Goal: Transaction & Acquisition: Subscribe to service/newsletter

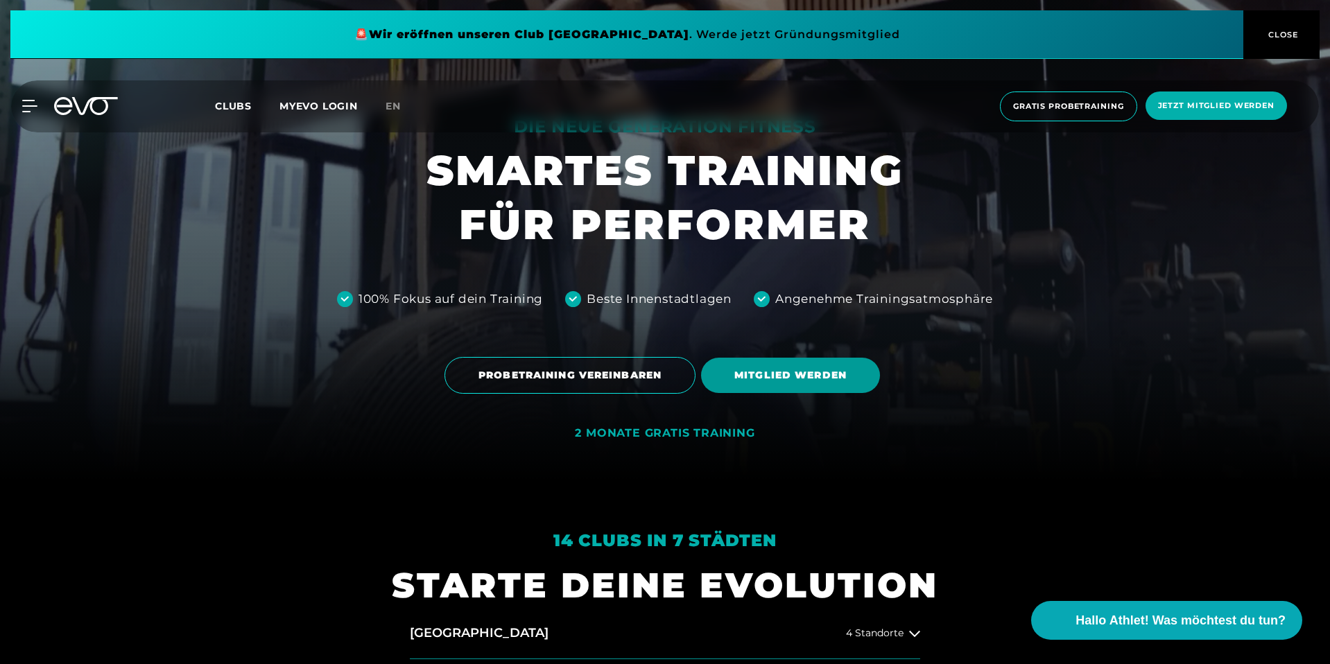
click at [780, 374] on span "MITGLIED WERDEN" at bounding box center [790, 375] width 112 height 15
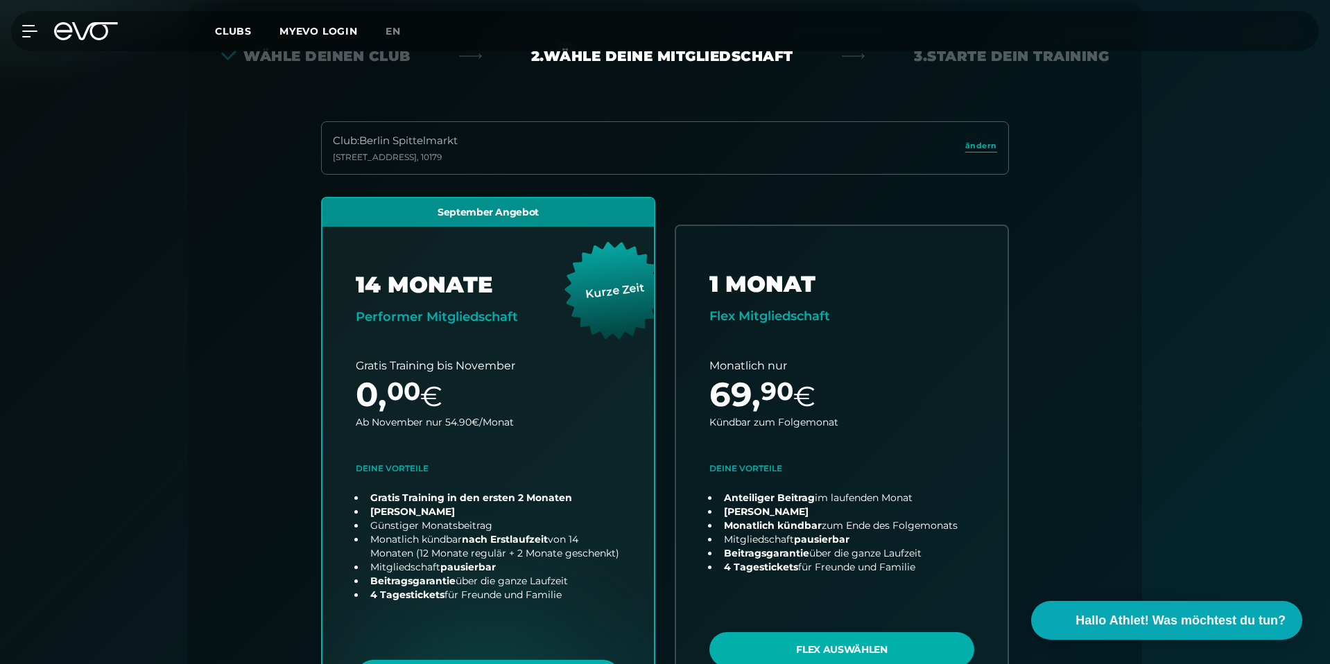
scroll to position [306, 0]
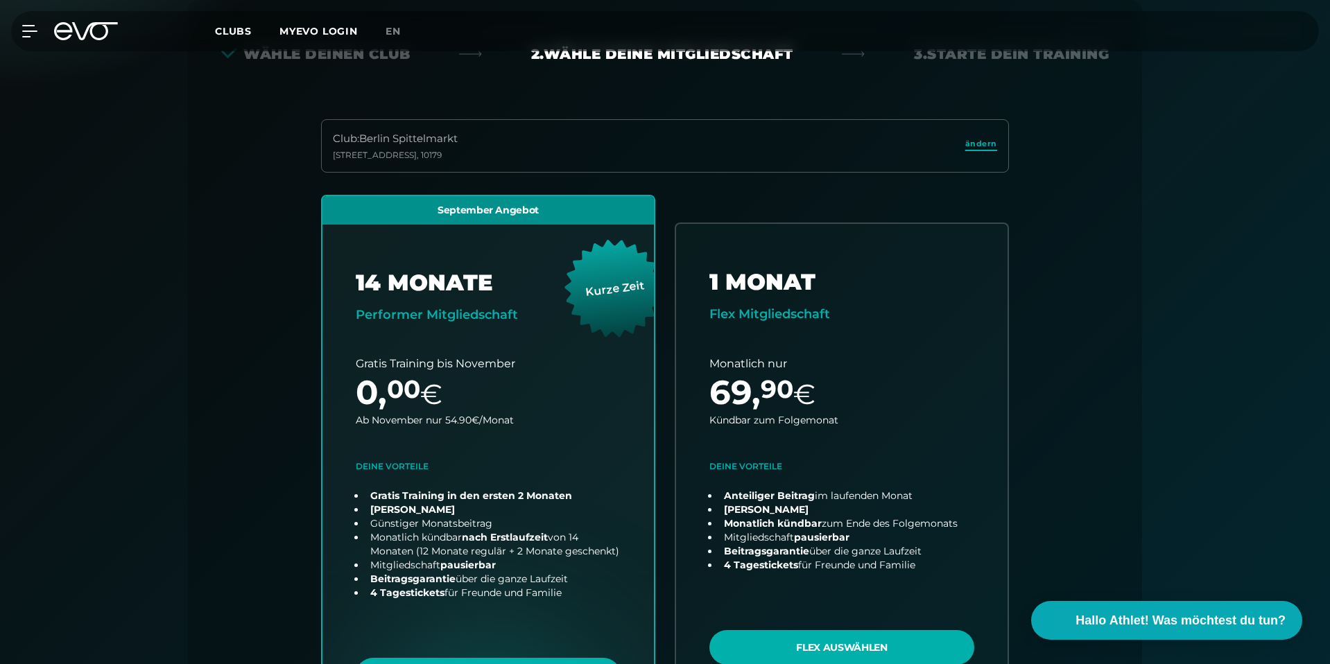
click at [996, 144] on span "ändern" at bounding box center [981, 144] width 32 height 12
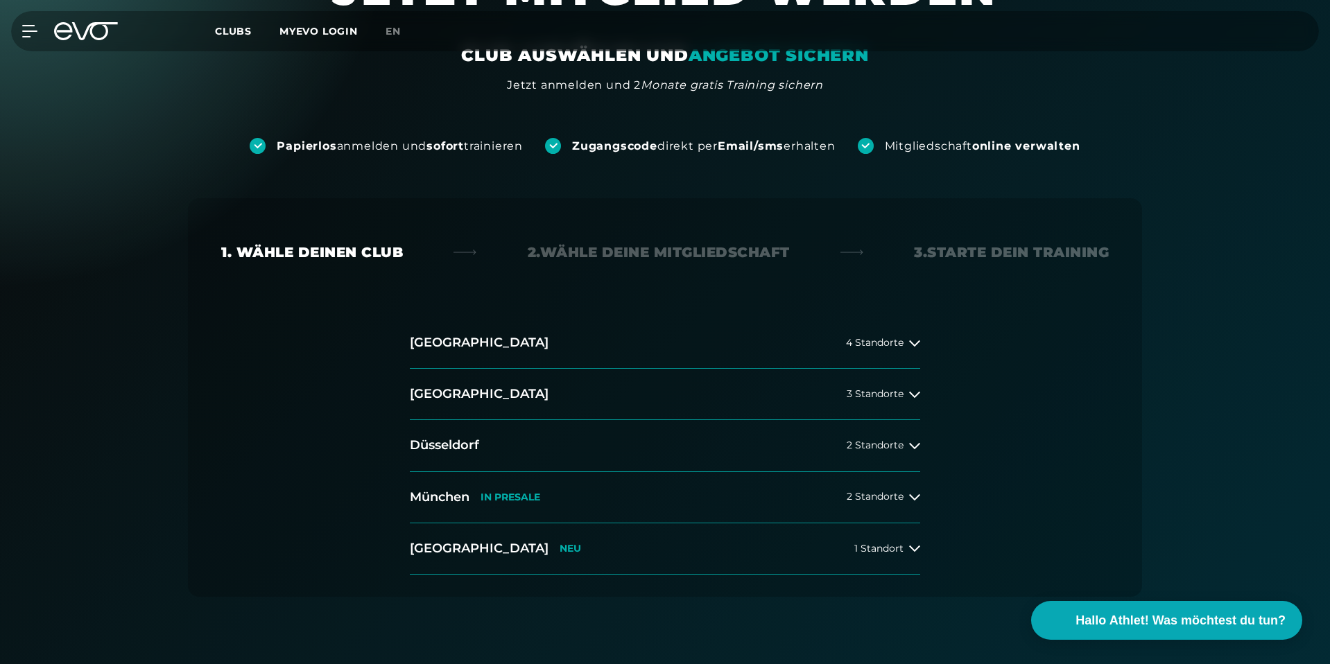
scroll to position [245, 0]
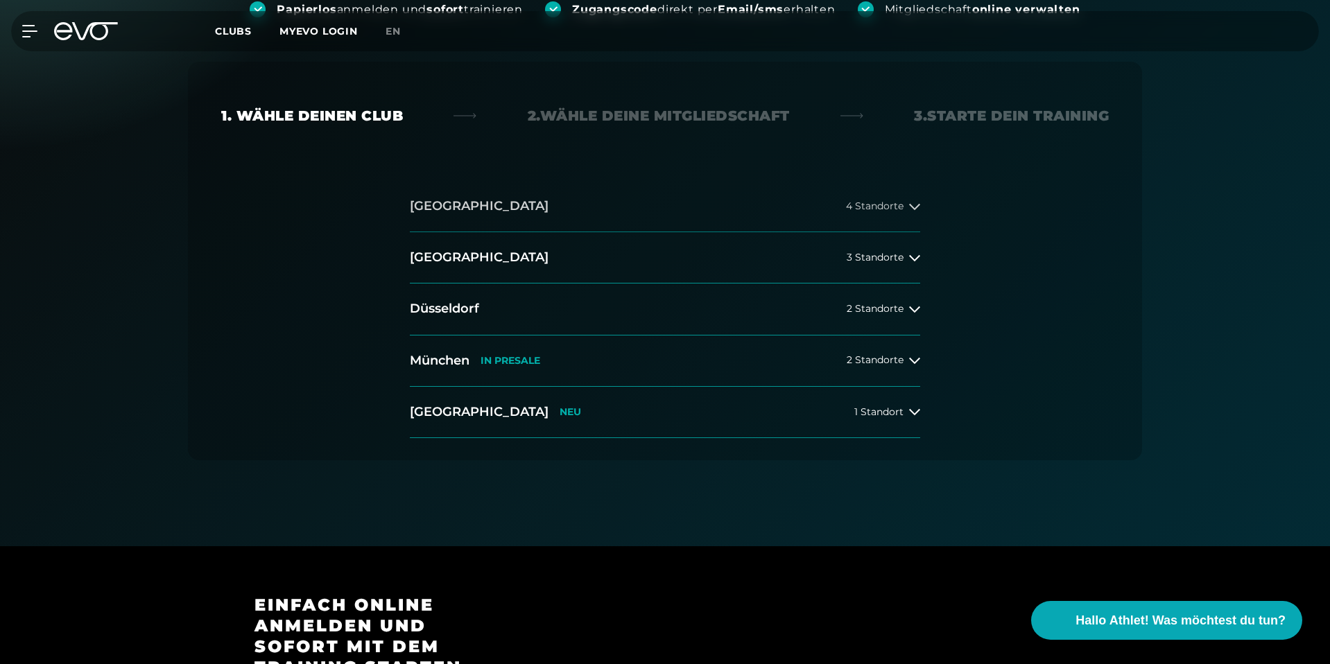
click at [880, 209] on span "4 Standorte" at bounding box center [875, 206] width 58 height 10
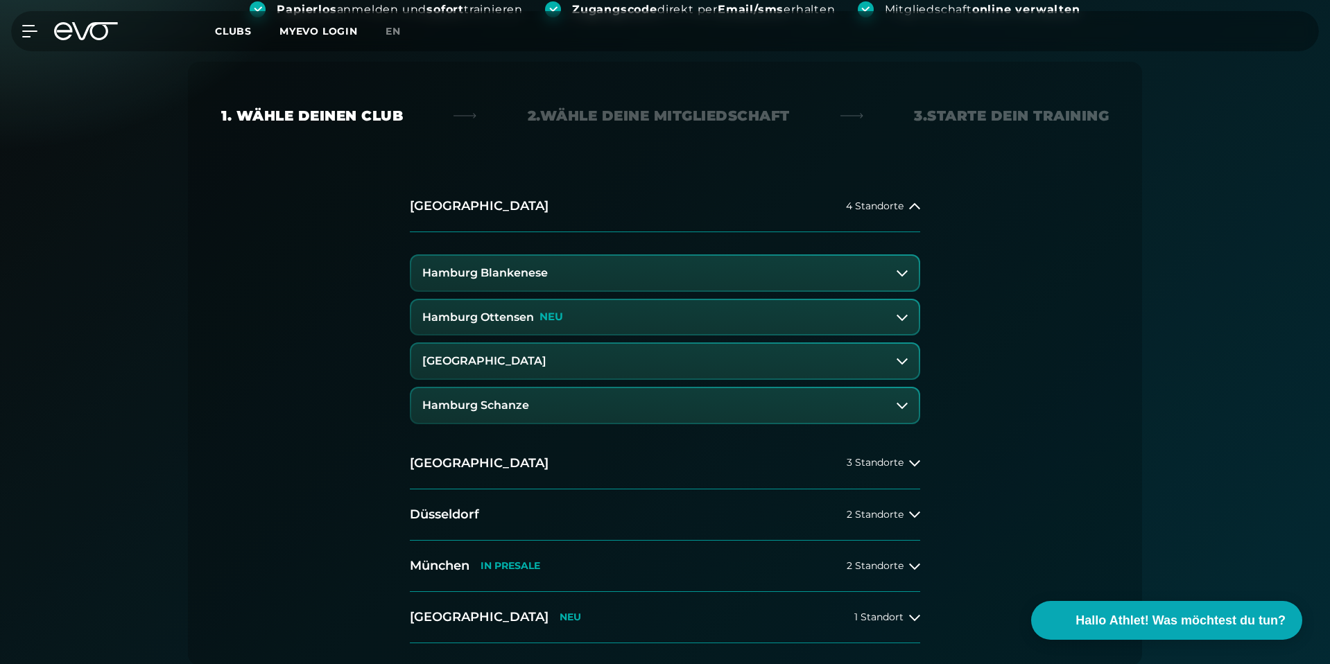
click at [583, 326] on button "Hamburg Ottensen NEU" at bounding box center [664, 317] width 507 height 35
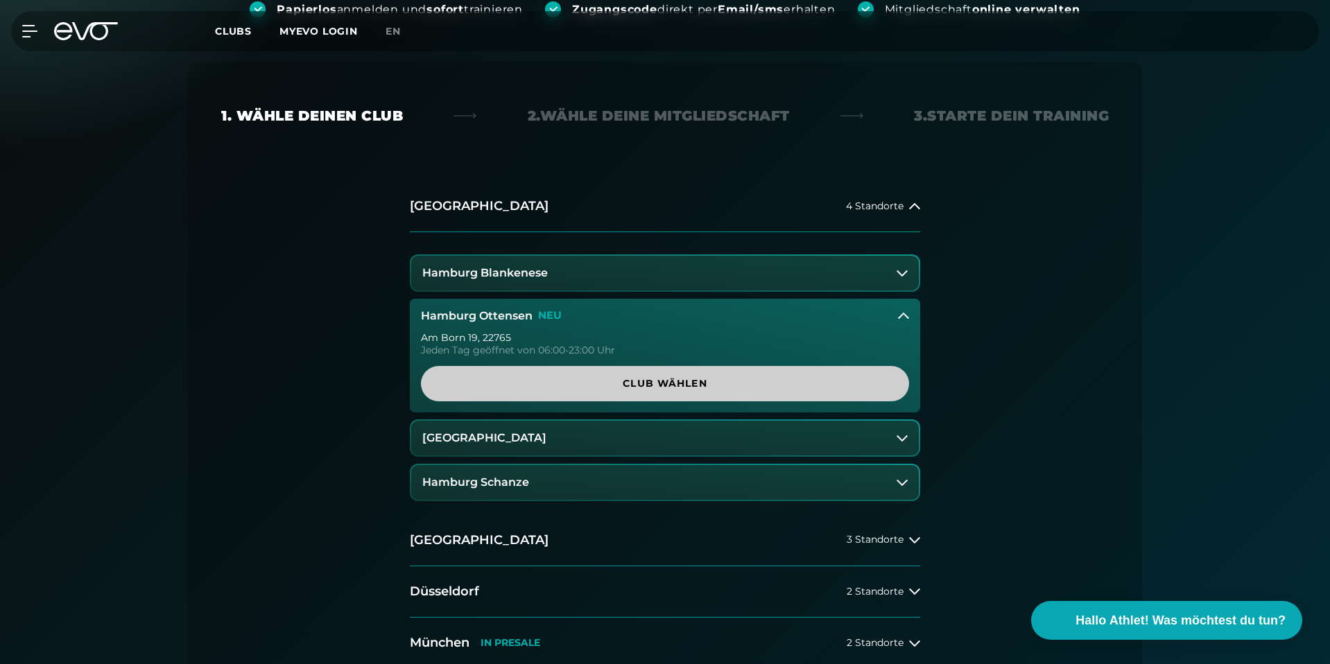
click at [674, 387] on span "Club wählen" at bounding box center [665, 383] width 422 height 15
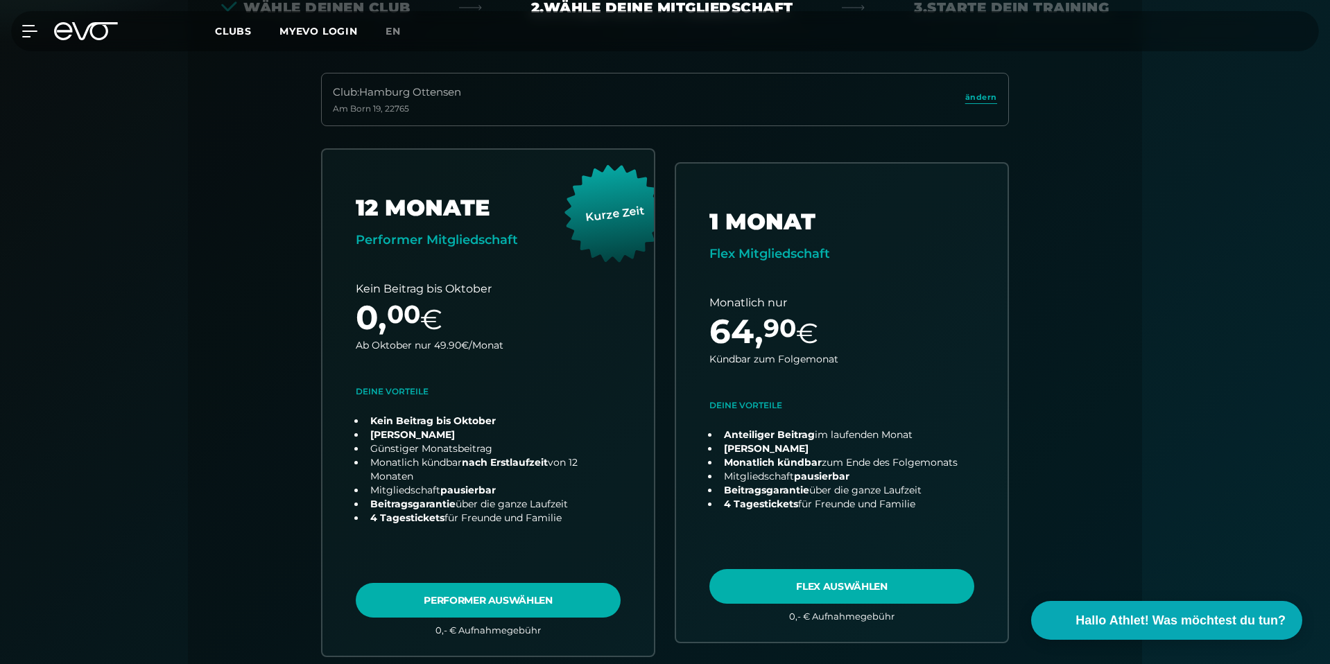
scroll to position [355, 0]
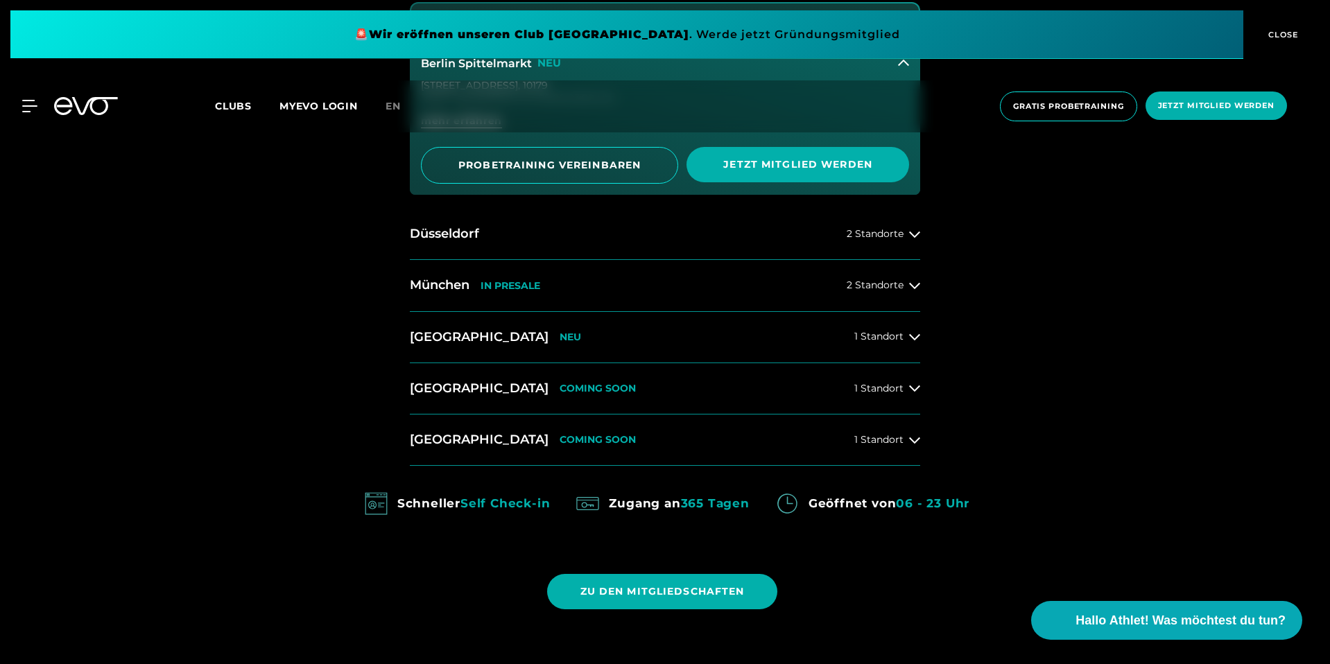
scroll to position [993, 0]
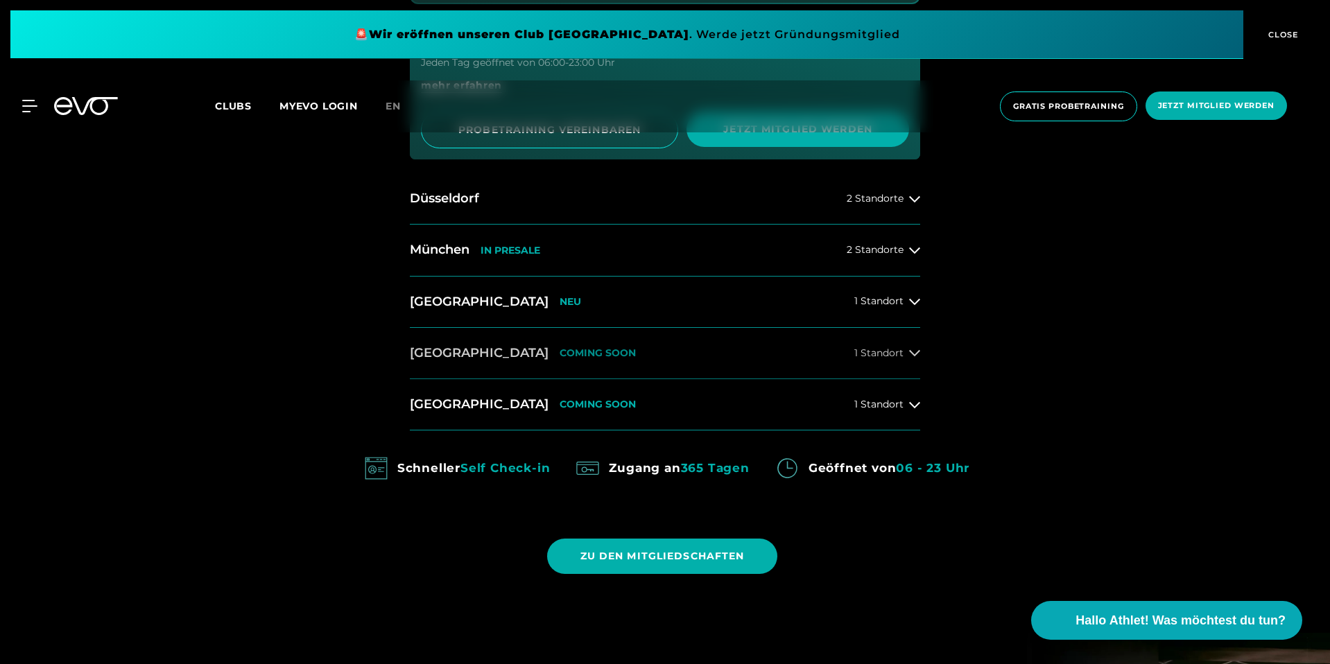
click at [642, 354] on button "[GEOGRAPHIC_DATA] COMING SOON 1 Standort" at bounding box center [665, 353] width 510 height 51
